Goal: Task Accomplishment & Management: Complete application form

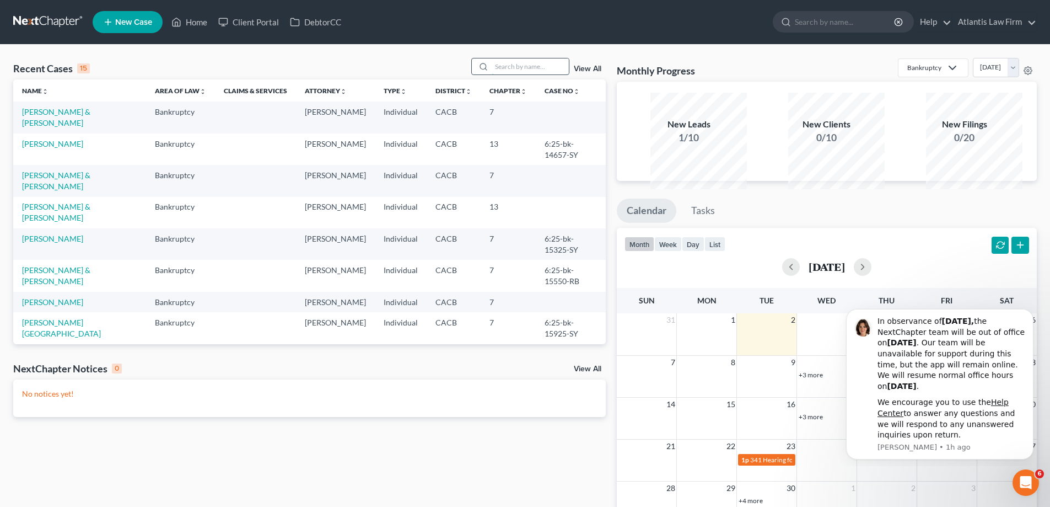
click at [507, 74] on input "search" at bounding box center [530, 66] width 77 height 16
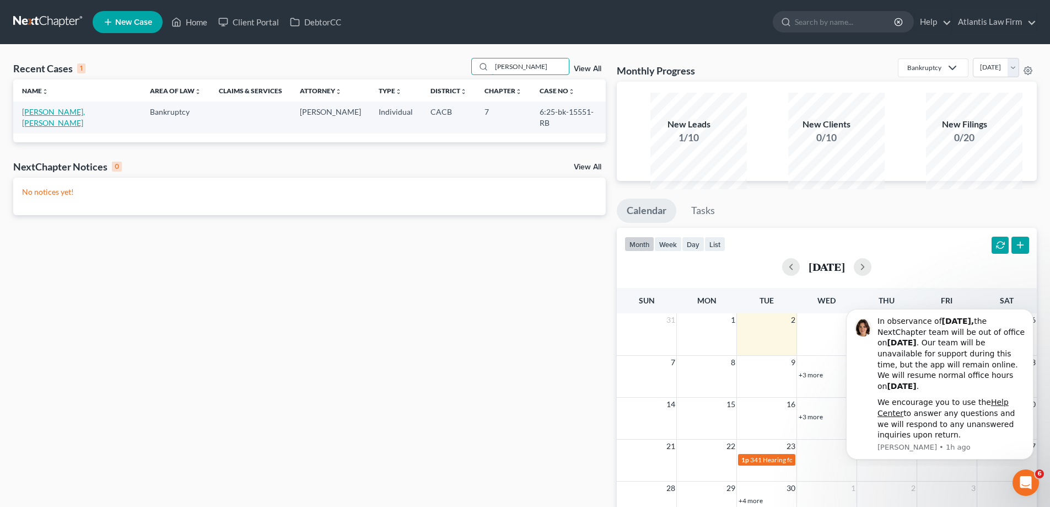
type input "[PERSON_NAME]"
click at [41, 127] on link "[PERSON_NAME], [PERSON_NAME]" at bounding box center [53, 117] width 63 height 20
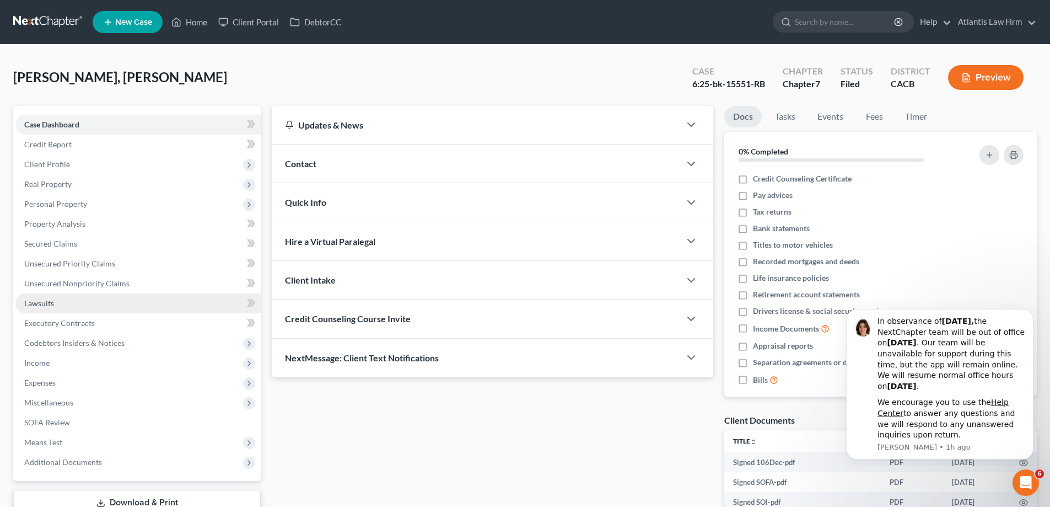
click at [68, 293] on link "Lawsuits" at bounding box center [137, 303] width 245 height 20
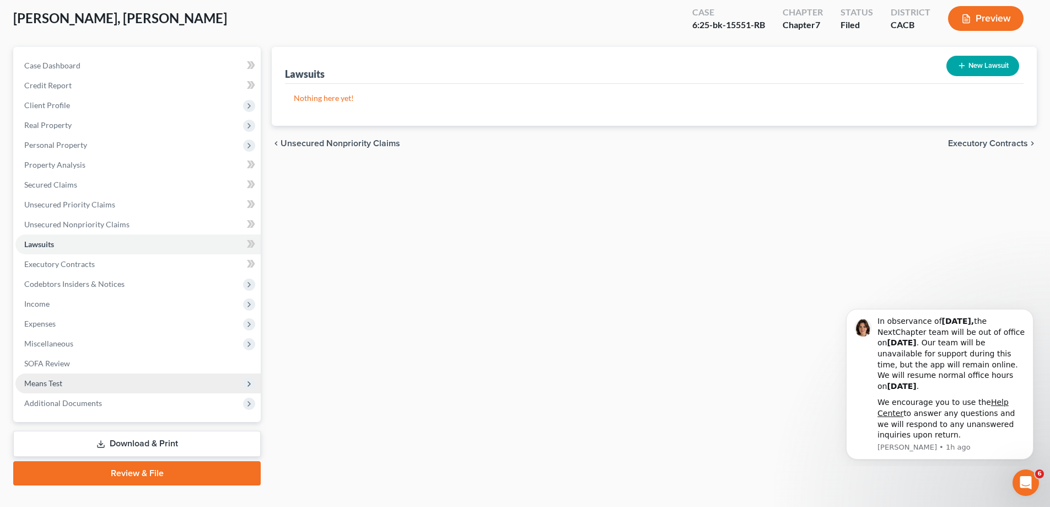
scroll to position [58, 0]
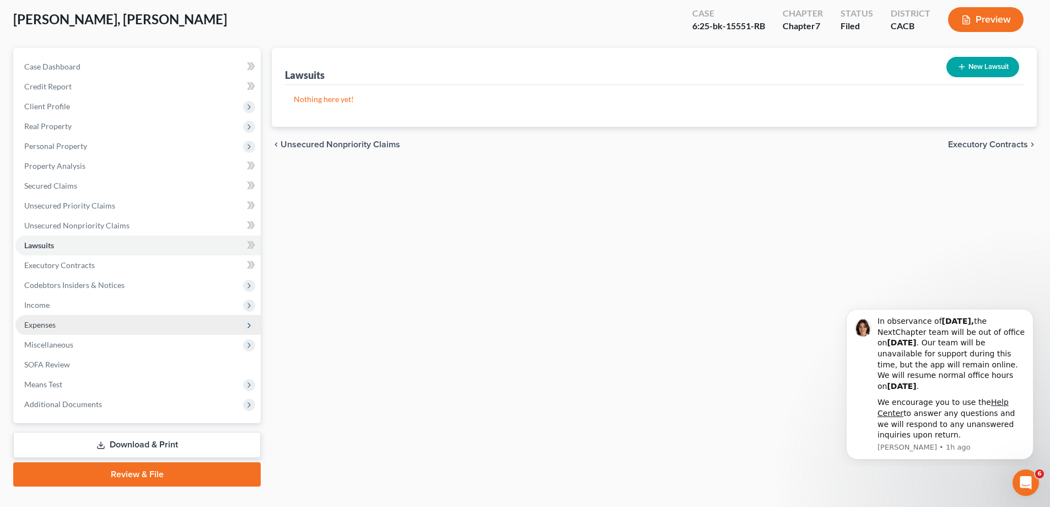
click at [55, 329] on span "Expenses" at bounding box center [39, 324] width 31 height 9
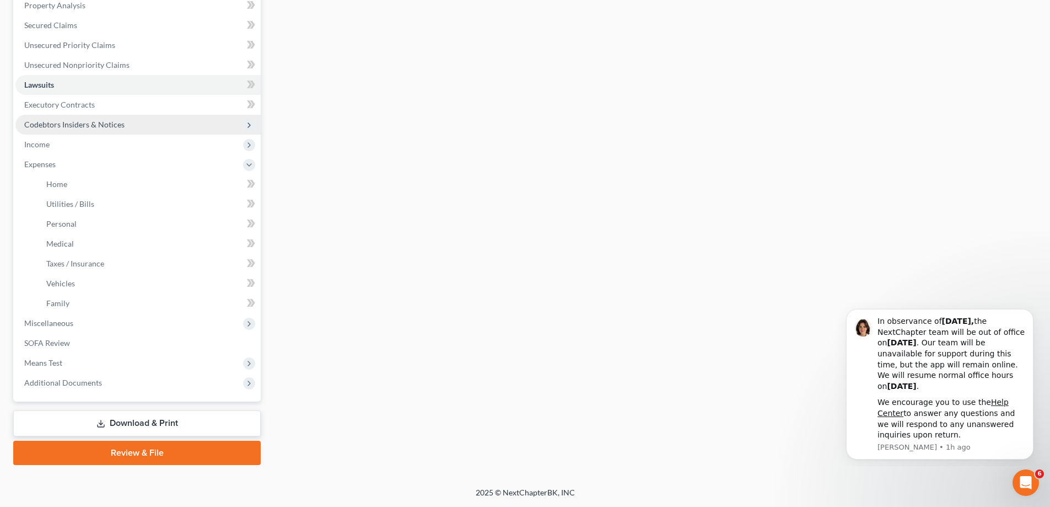
scroll to position [278, 0]
click at [69, 308] on span "Family" at bounding box center [57, 302] width 23 height 9
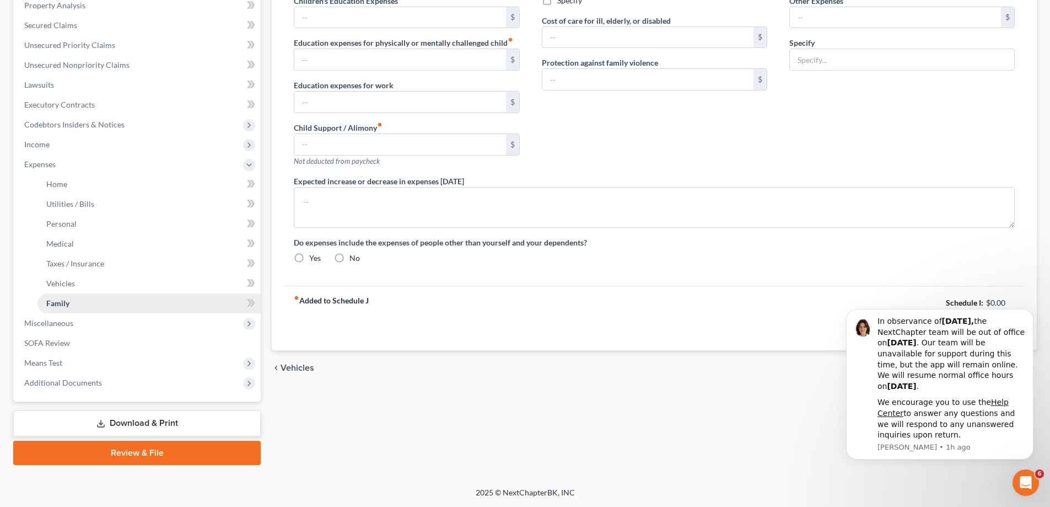
type input "0.00"
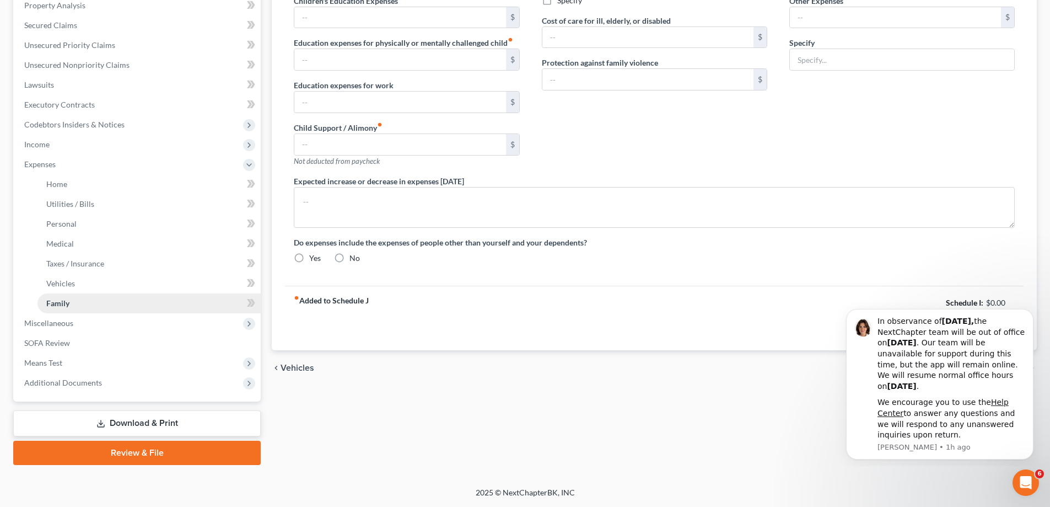
type input "0.00"
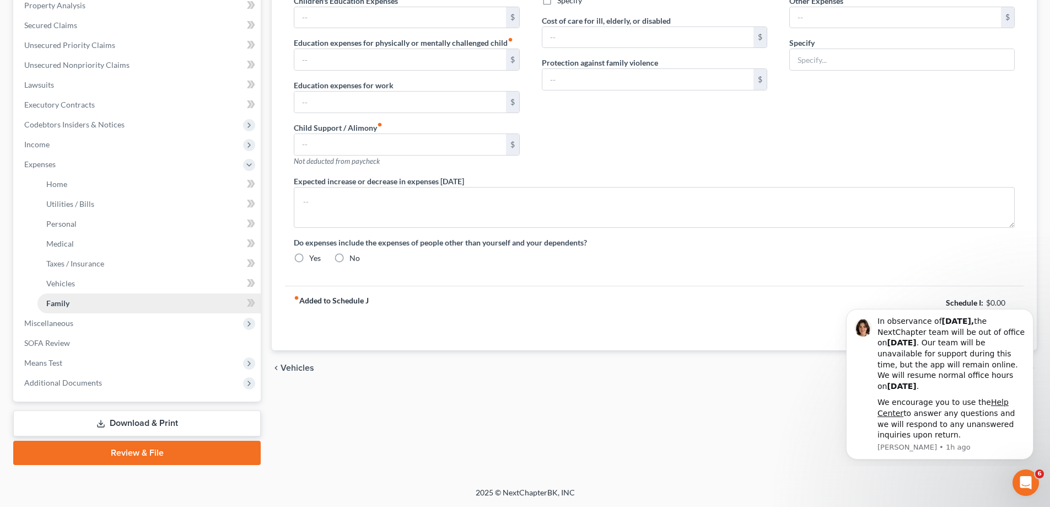
radio input "true"
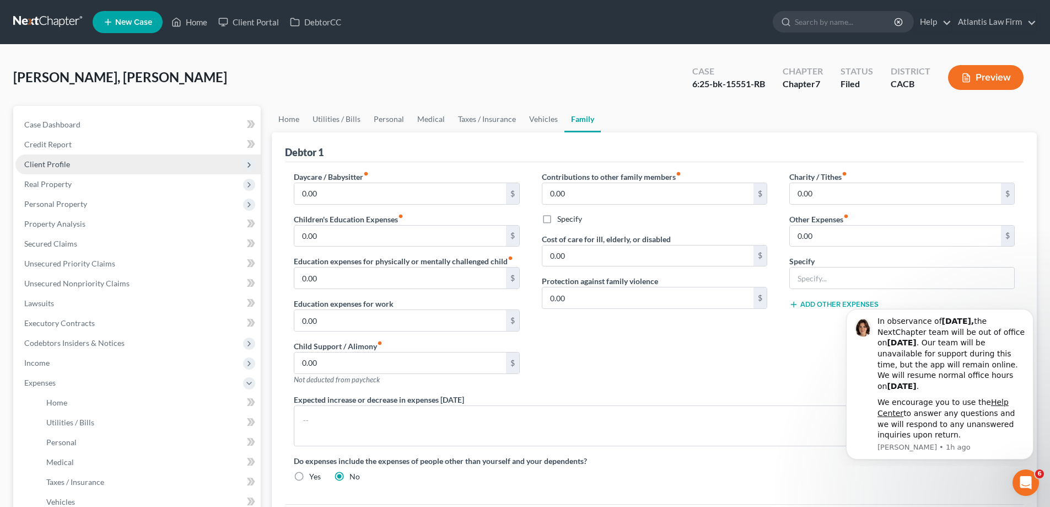
click at [68, 169] on span "Client Profile" at bounding box center [47, 163] width 46 height 9
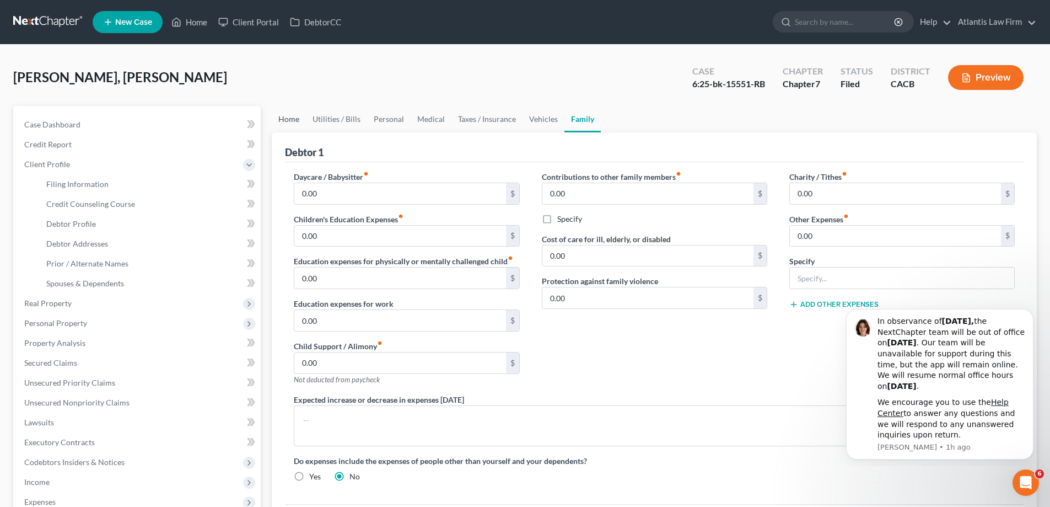
click at [294, 132] on link "Home" at bounding box center [289, 119] width 34 height 26
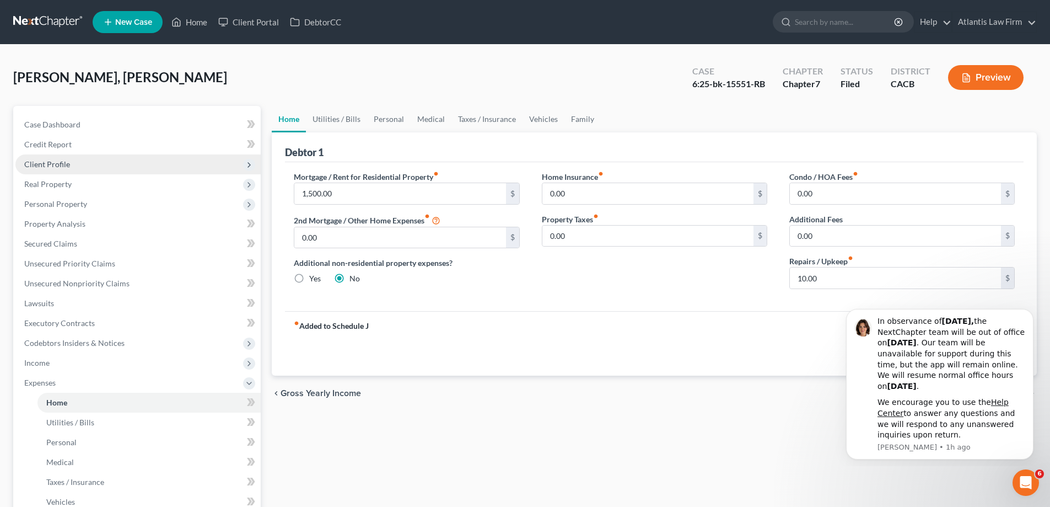
click at [64, 169] on span "Client Profile" at bounding box center [47, 163] width 46 height 9
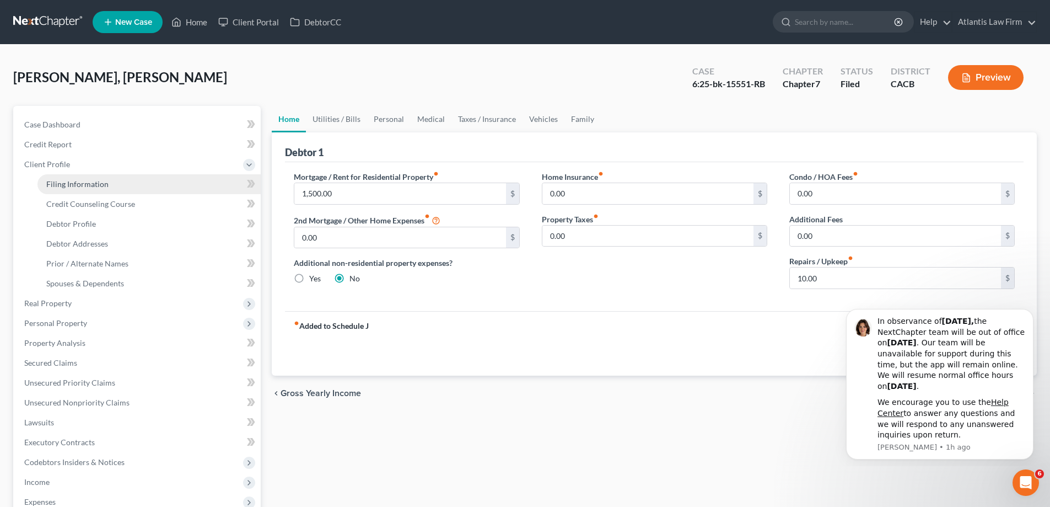
click at [74, 189] on span "Filing Information" at bounding box center [77, 183] width 62 height 9
select select "1"
select select "0"
select select "7"
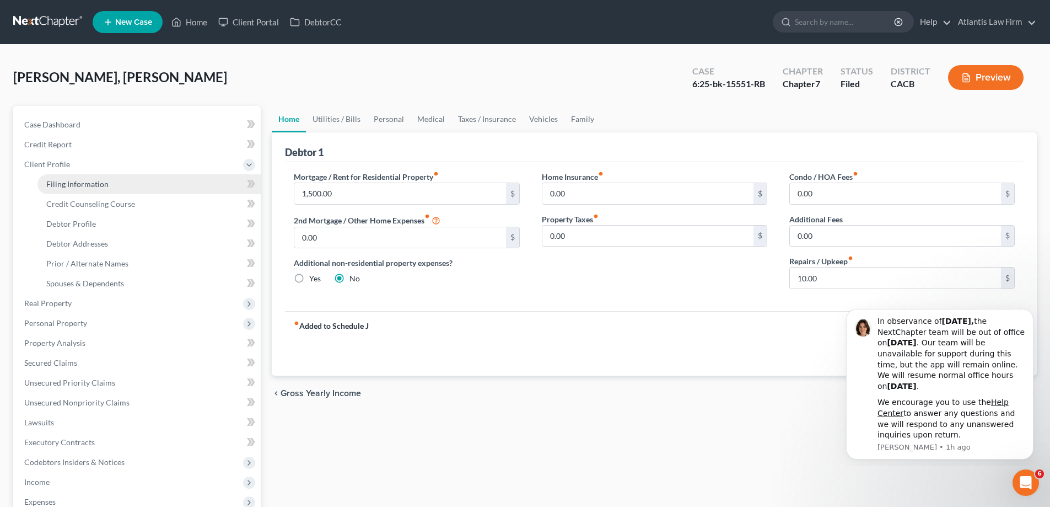
select select "4"
select select "0"
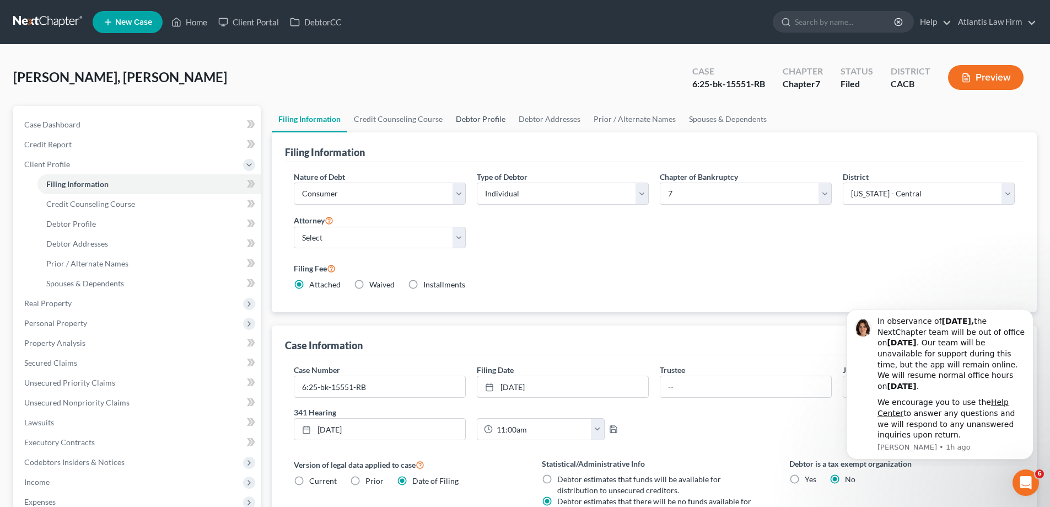
click at [512, 132] on link "Debtor Profile" at bounding box center [480, 119] width 63 height 26
select select "0"
